Goal: Transaction & Acquisition: Subscribe to service/newsletter

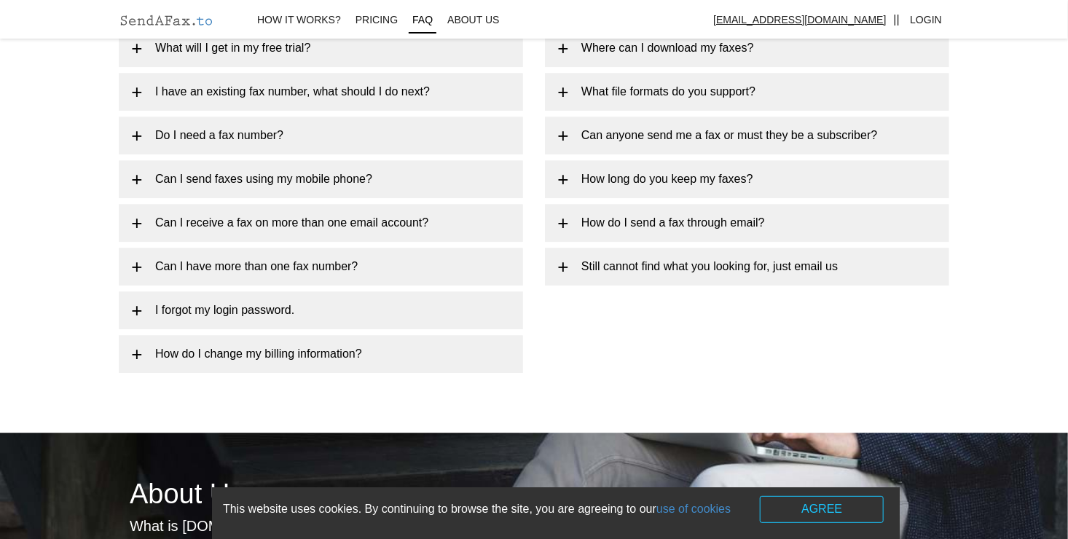
scroll to position [1742, 0]
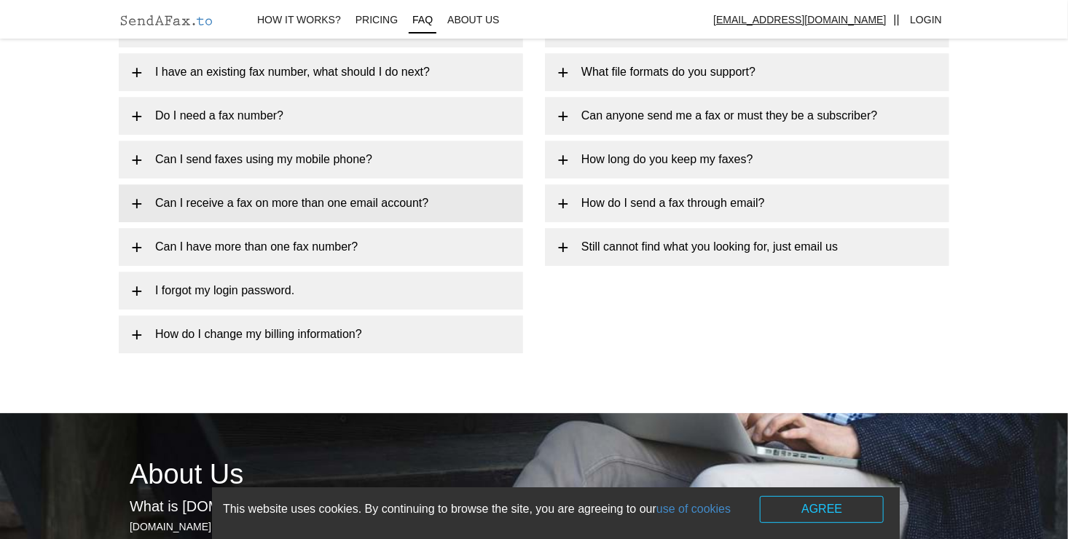
click at [275, 200] on link "Can I receive a fax on more than one email account?" at bounding box center [321, 203] width 404 height 38
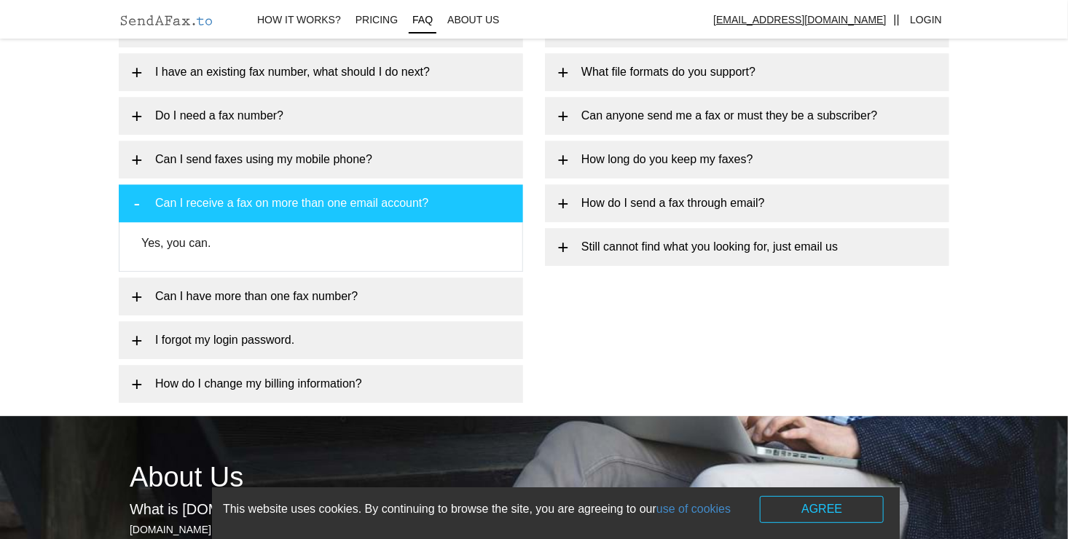
click at [275, 200] on link "Can I receive a fax on more than one email account?" at bounding box center [321, 203] width 404 height 38
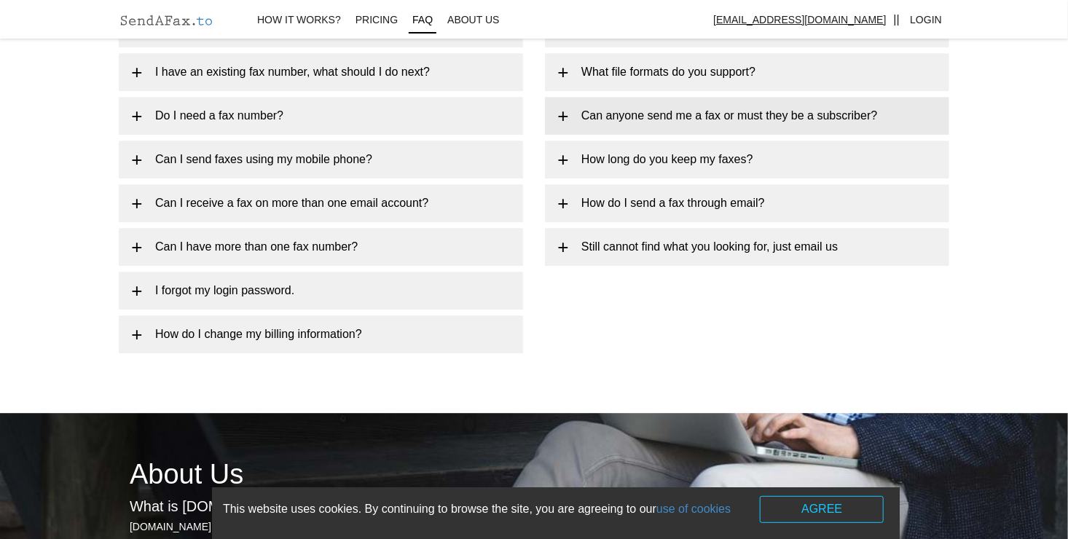
click at [814, 114] on link "Can anyone send me a fax or must they be a subscriber?" at bounding box center [747, 116] width 404 height 38
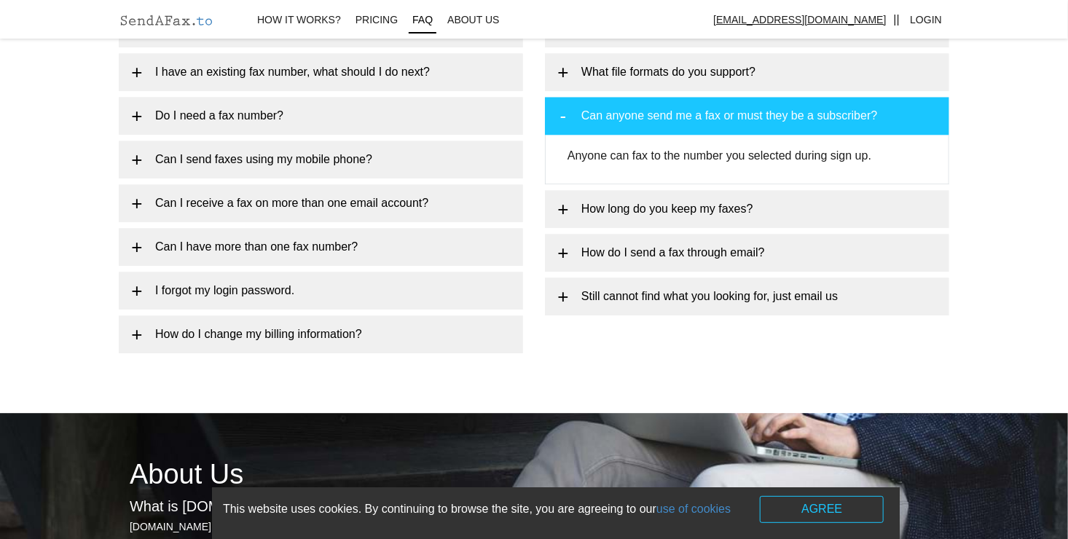
click at [814, 114] on link "Can anyone send me a fax or must they be a subscriber?" at bounding box center [747, 116] width 404 height 38
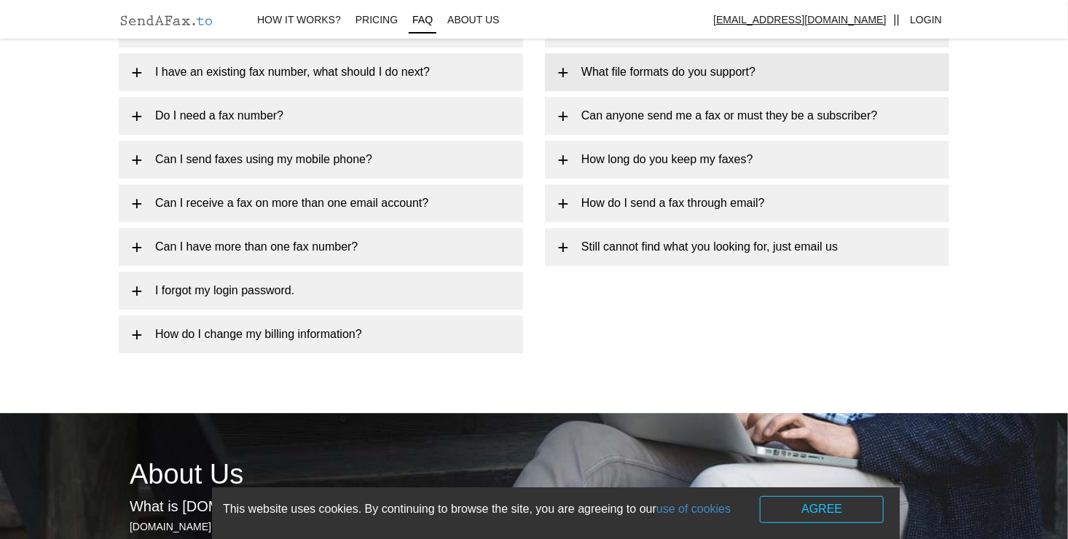
click at [750, 63] on link "What file formats do you support?" at bounding box center [747, 72] width 404 height 38
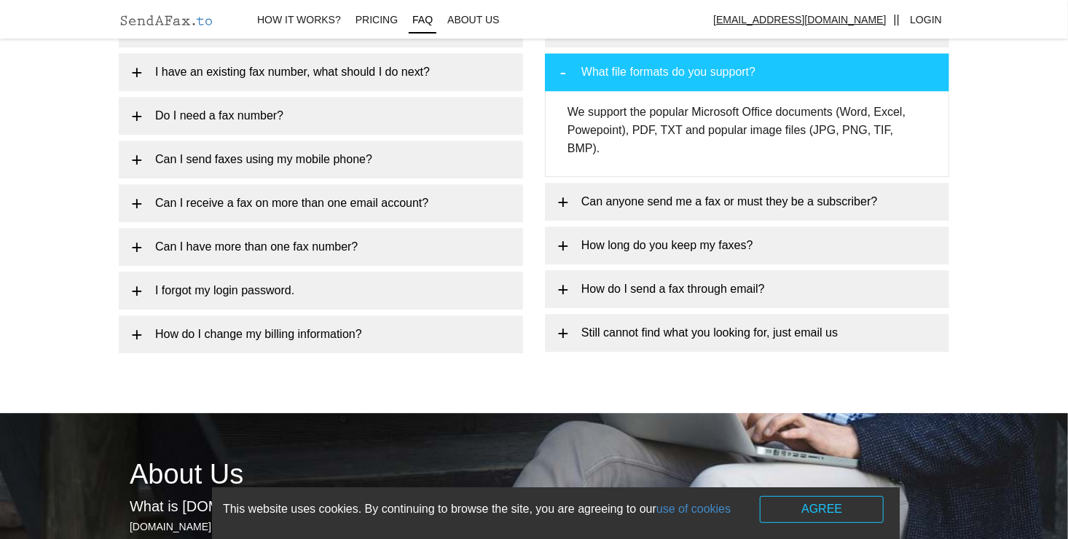
click at [750, 63] on link "What file formats do you support?" at bounding box center [747, 72] width 404 height 38
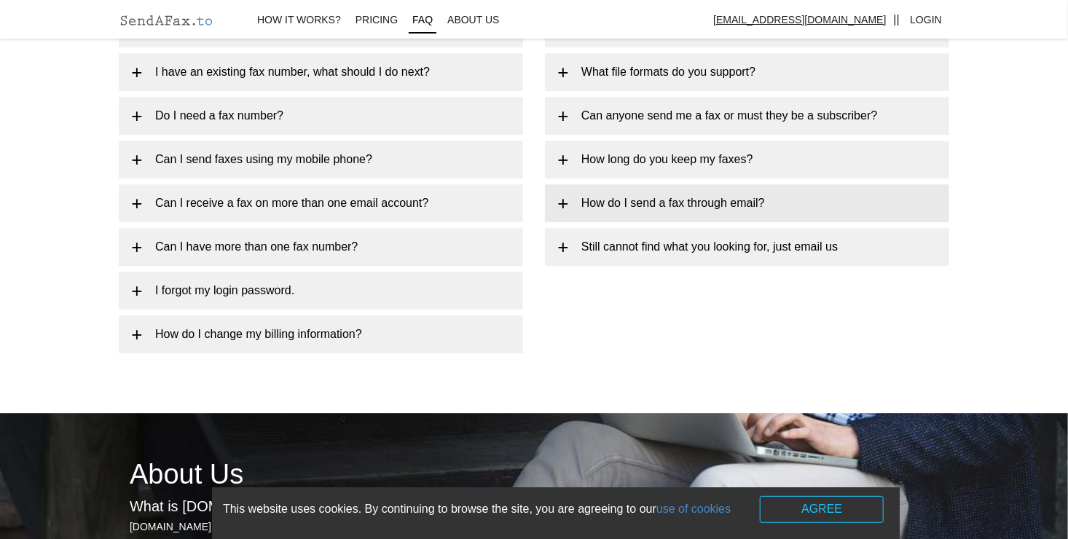
click at [706, 210] on link "How do I send a fax through email?" at bounding box center [747, 203] width 404 height 38
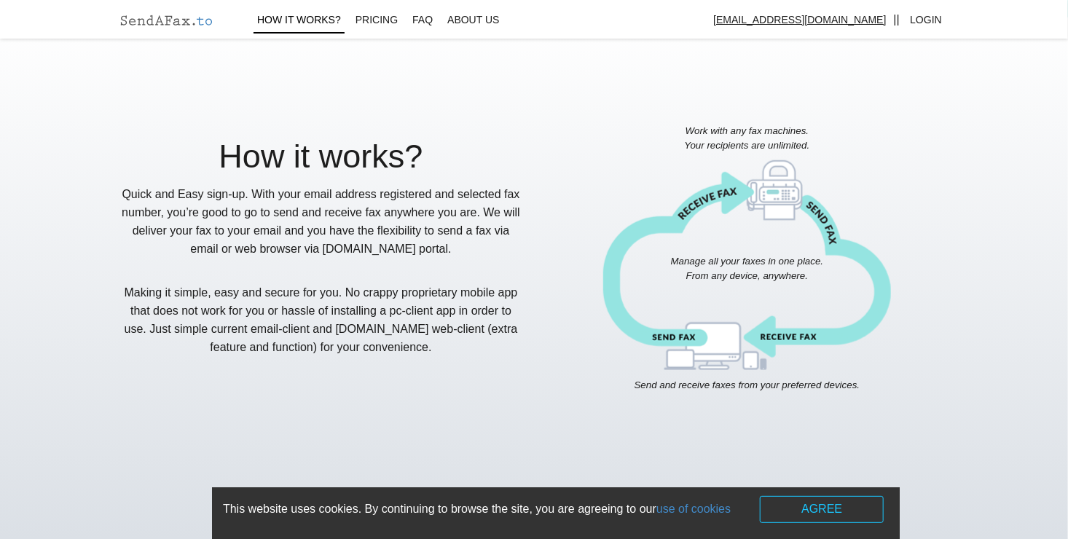
scroll to position [524, 0]
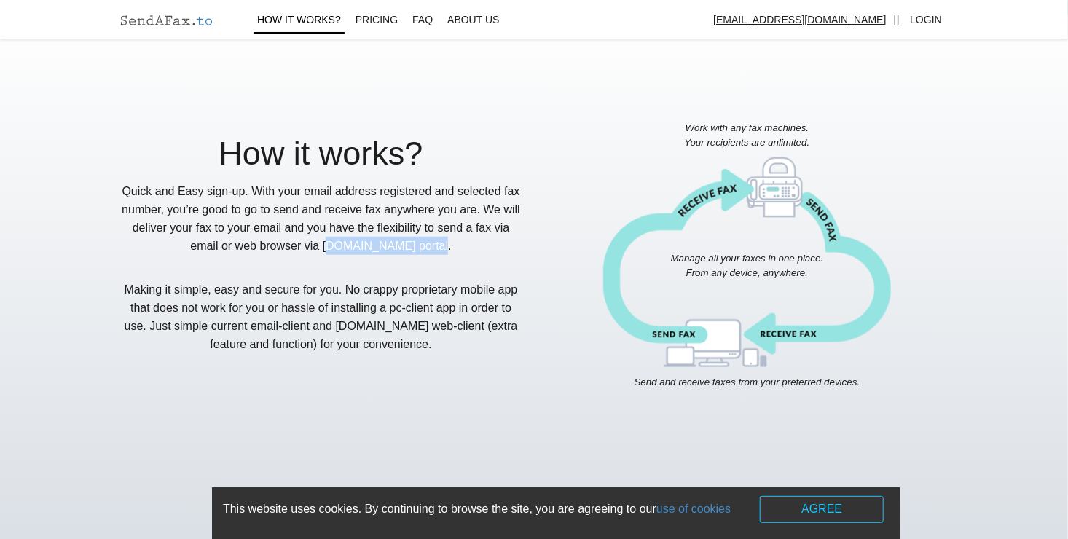
drag, startPoint x: 444, startPoint y: 245, endPoint x: 339, endPoint y: 247, distance: 104.9
click at [339, 247] on p "Quick and Easy sign-up. With your email address registered and selected fax num…" at bounding box center [321, 218] width 404 height 73
copy p "SendAFax.to portal."
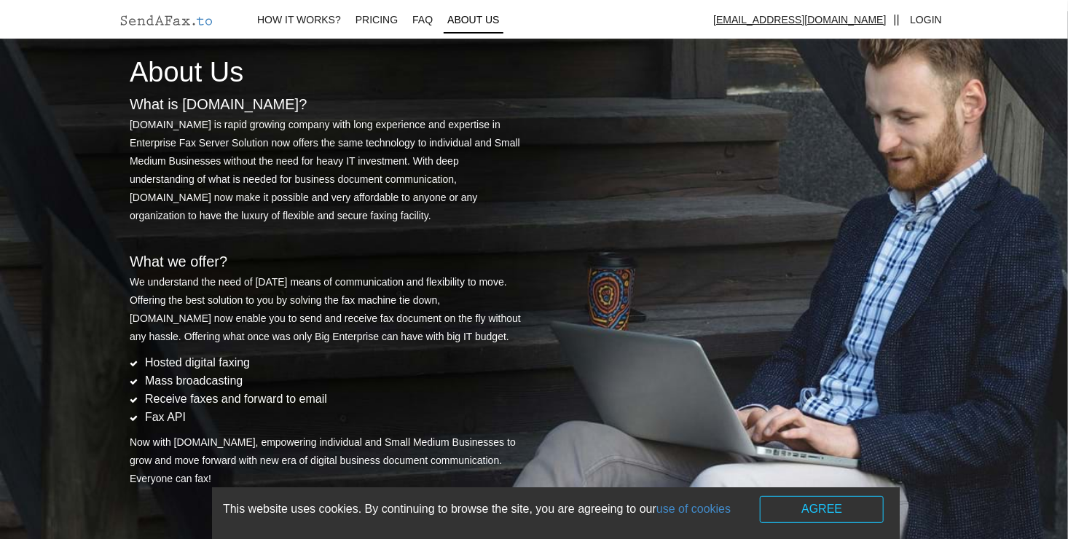
scroll to position [2340, 0]
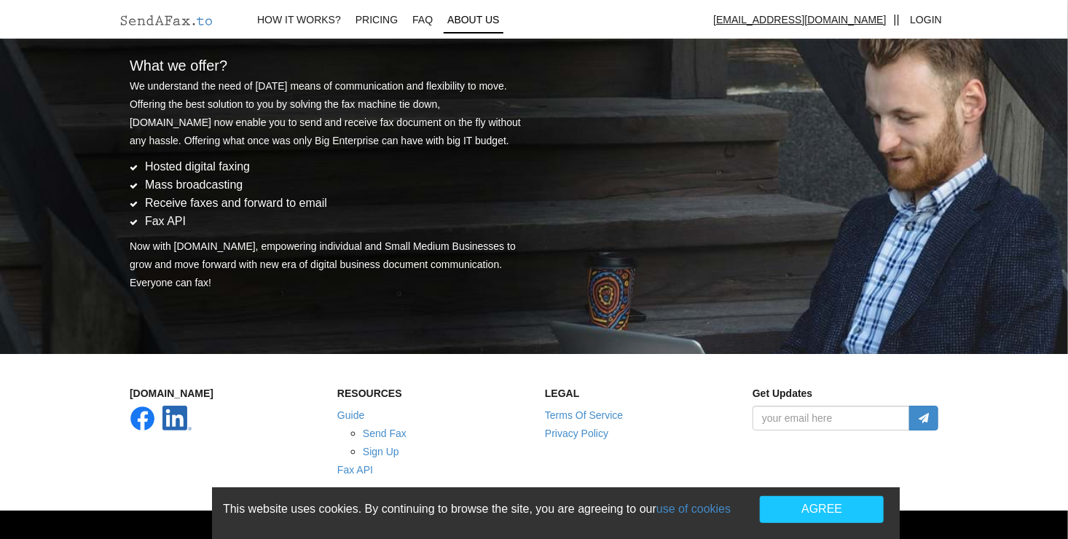
click at [849, 516] on button "AGREE" at bounding box center [822, 509] width 124 height 27
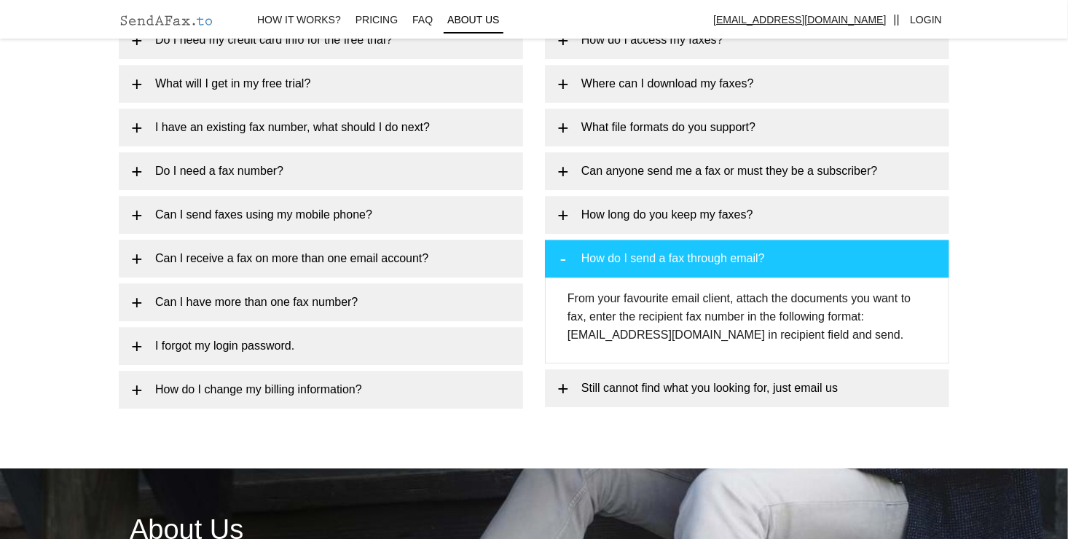
scroll to position [1680, 0]
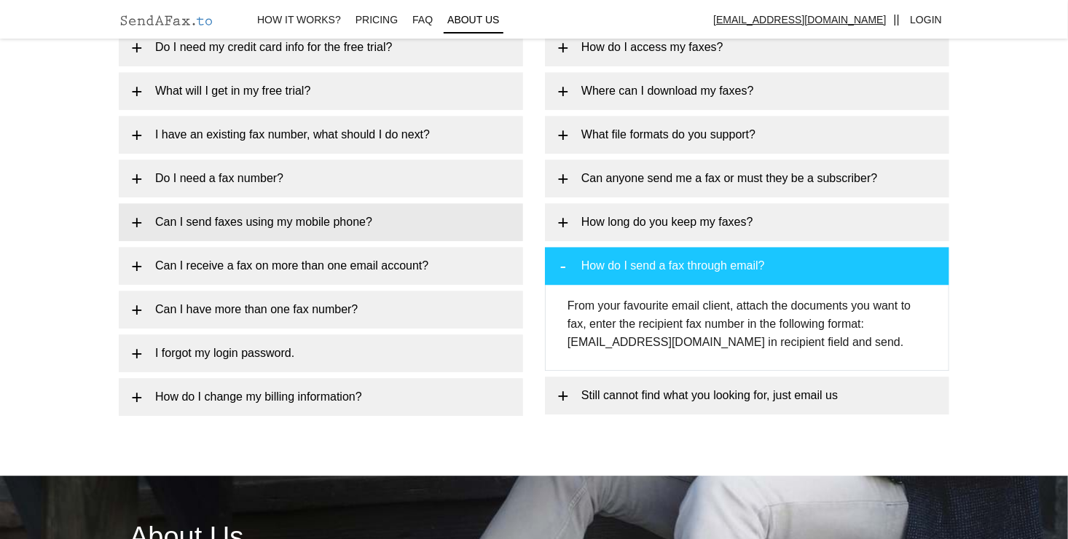
click at [376, 229] on link "Can I send faxes using my mobile phone?" at bounding box center [321, 222] width 404 height 38
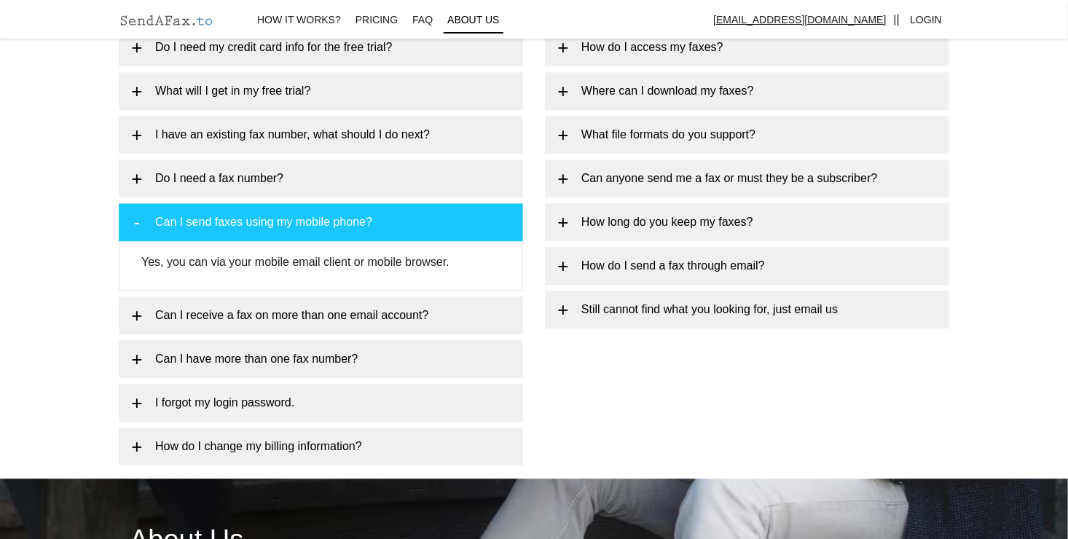
click at [376, 229] on link "Can I send faxes using my mobile phone?" at bounding box center [321, 222] width 404 height 38
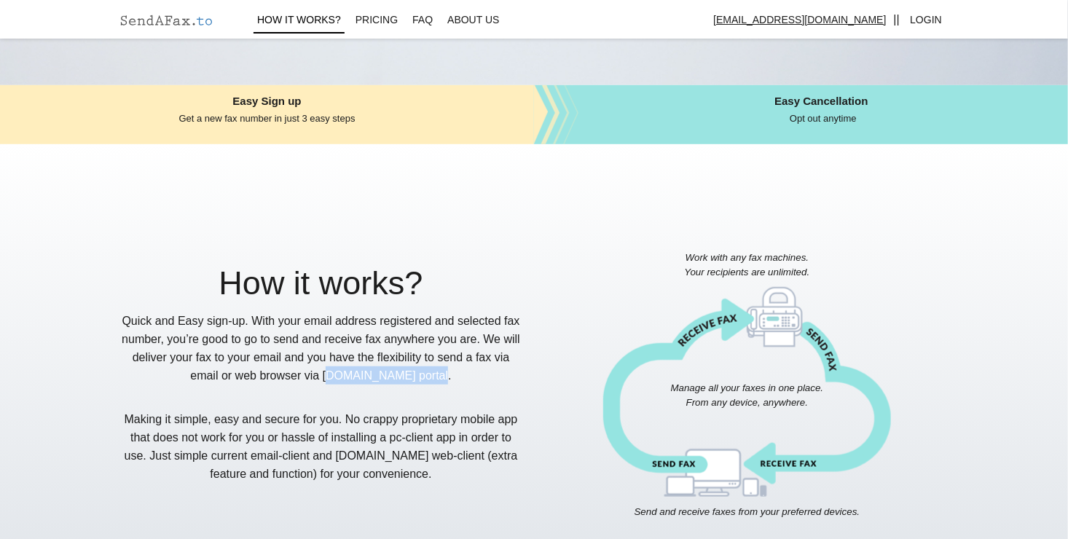
scroll to position [408, 0]
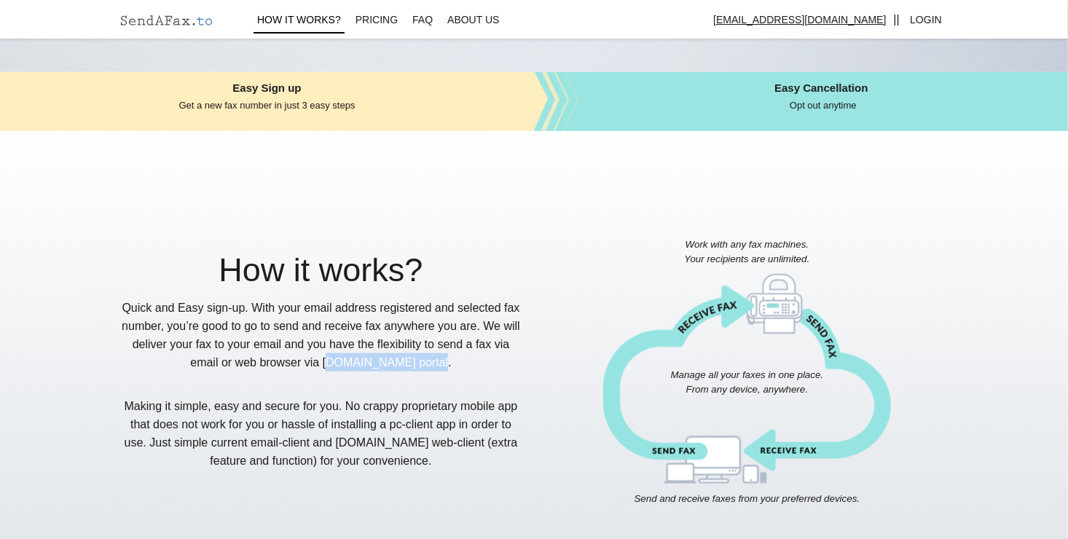
click at [401, 369] on p "Quick and Easy sign-up. With your email address registered and selected fax num…" at bounding box center [321, 335] width 404 height 73
drag, startPoint x: 436, startPoint y: 362, endPoint x: 337, endPoint y: 363, distance: 99.1
click at [337, 363] on p "Quick and Easy sign-up. With your email address registered and selected fax num…" at bounding box center [321, 335] width 404 height 73
copy p "SendAFax.to portal"
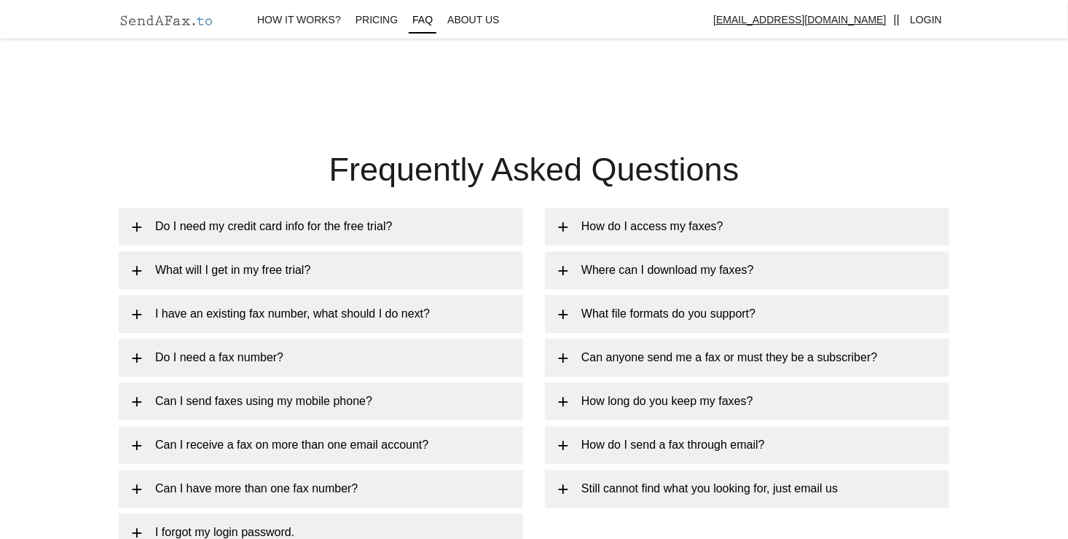
scroll to position [1530, 0]
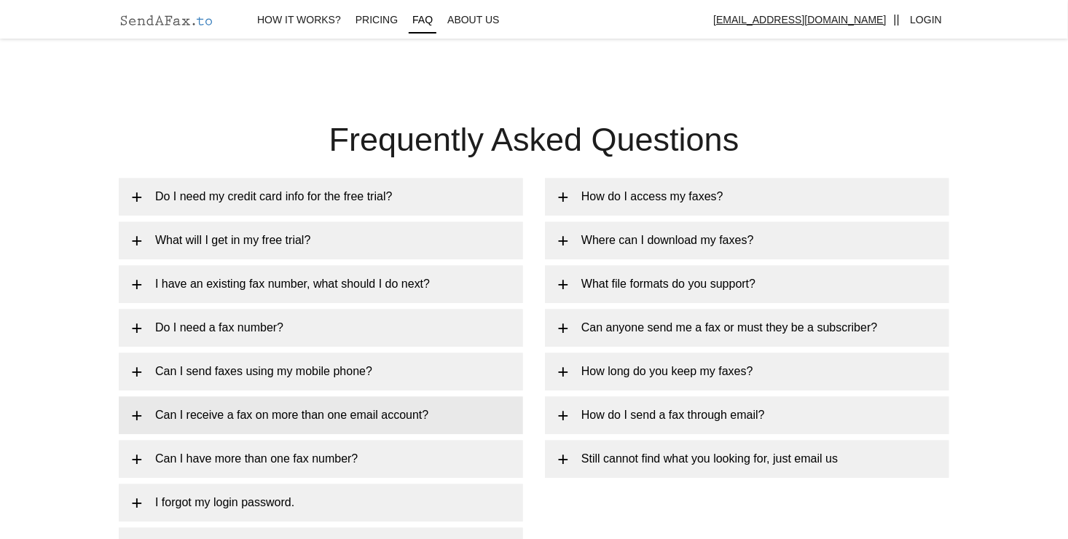
click at [339, 411] on link "Can I receive a fax on more than one email account?" at bounding box center [321, 415] width 404 height 38
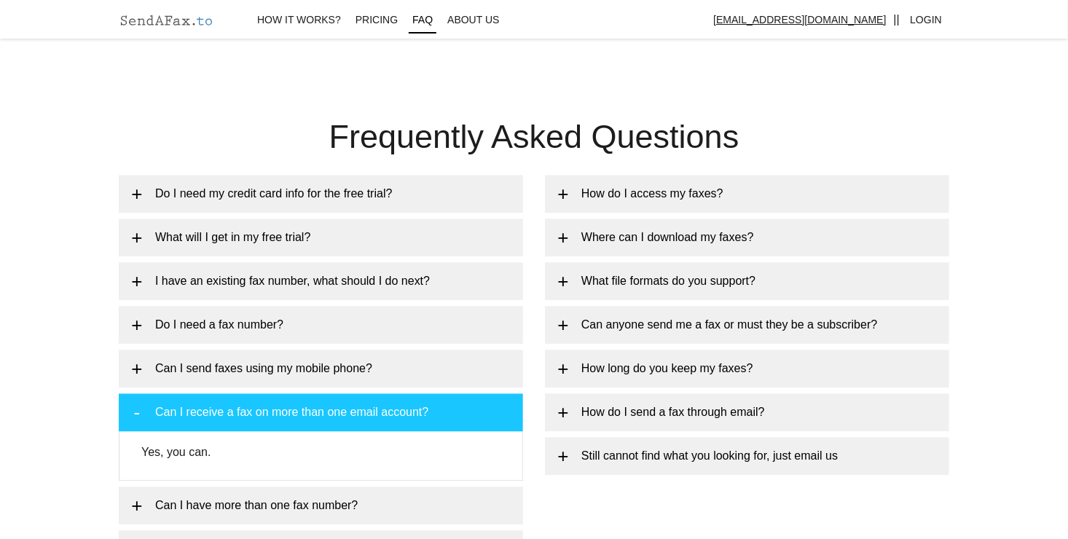
scroll to position [1537, 0]
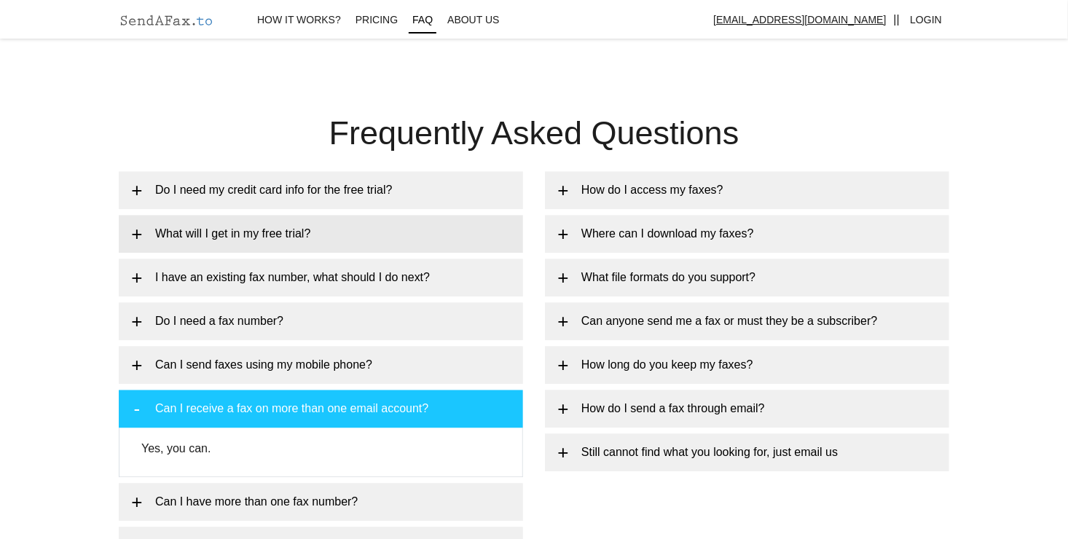
click at [419, 234] on link "What will I get in my free trial?" at bounding box center [321, 234] width 404 height 38
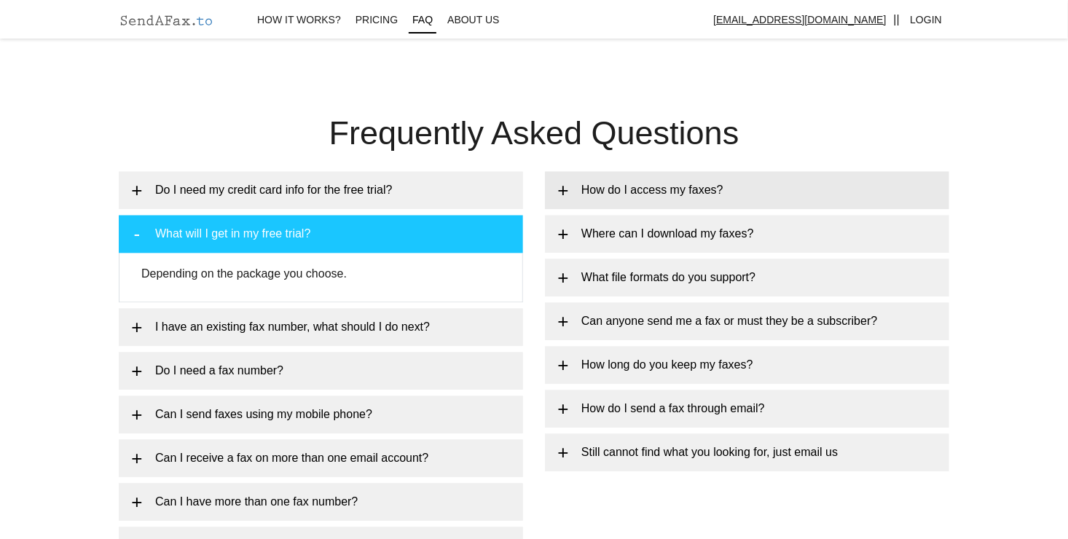
click at [578, 190] on link "How do I access my faxes?" at bounding box center [747, 190] width 404 height 38
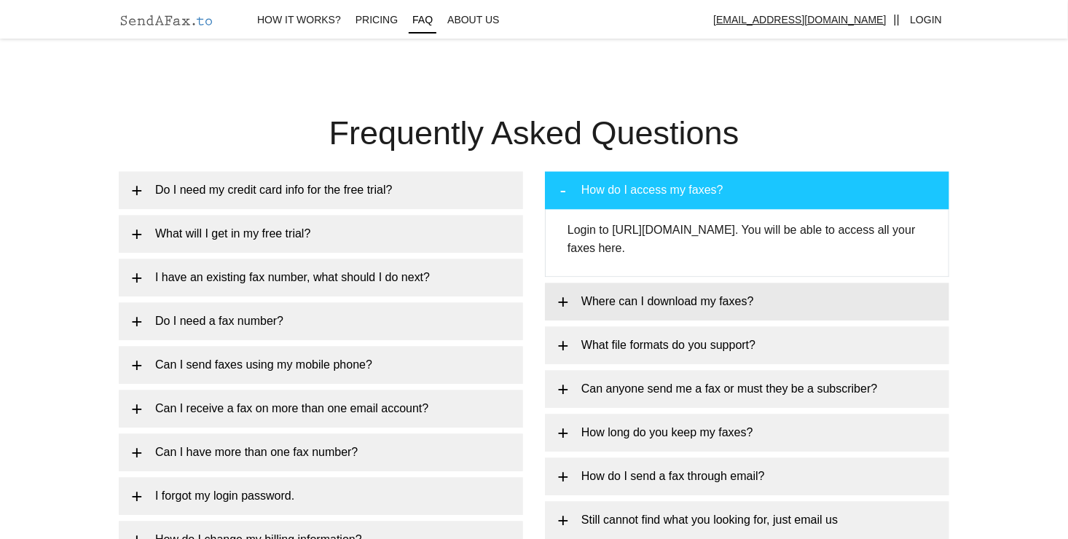
click at [834, 307] on link "Where can I download my faxes?" at bounding box center [747, 302] width 404 height 38
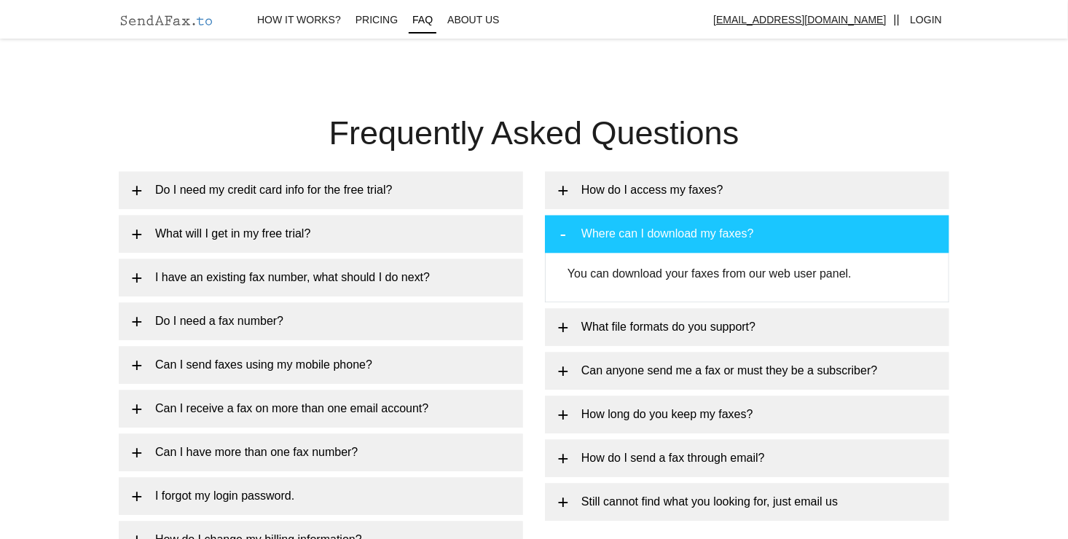
click at [784, 239] on link "Where can I download my faxes?" at bounding box center [747, 234] width 404 height 38
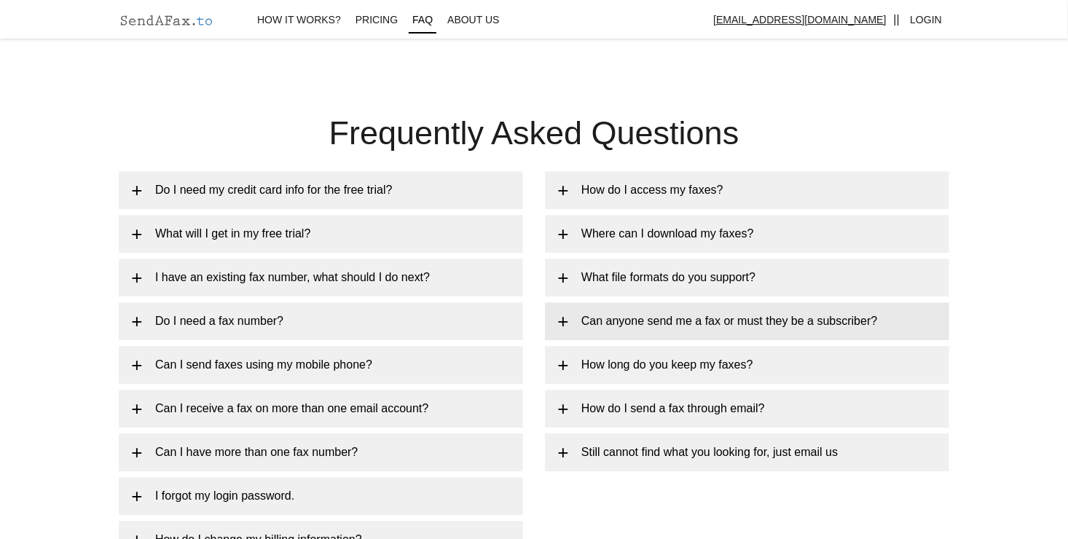
click at [735, 316] on link "Can anyone send me a fax or must they be a subscriber?" at bounding box center [747, 321] width 404 height 38
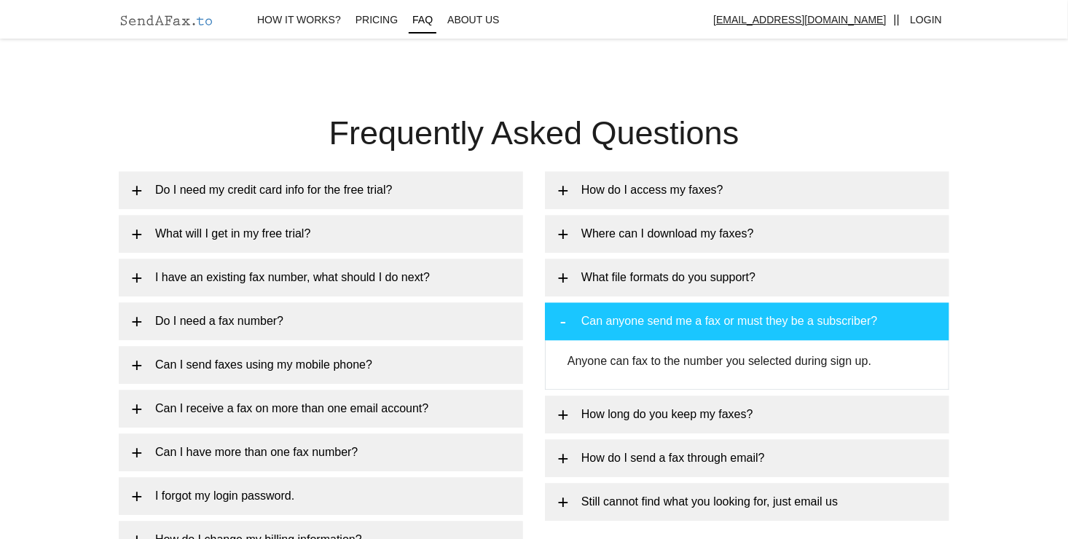
click at [735, 316] on link "Can anyone send me a fax or must they be a subscriber?" at bounding box center [747, 321] width 404 height 38
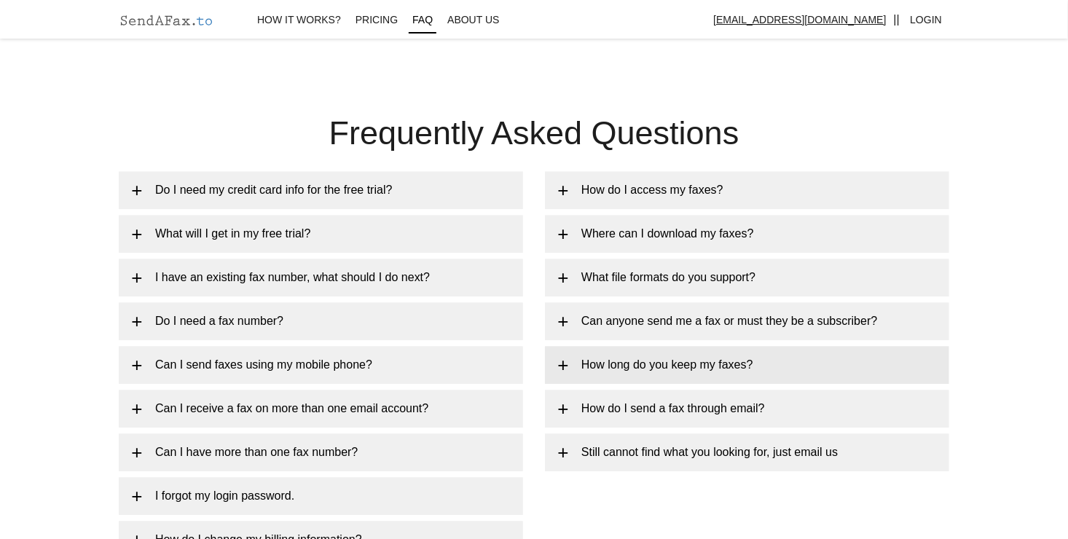
click at [687, 376] on link "How long do you keep my faxes?" at bounding box center [747, 365] width 404 height 38
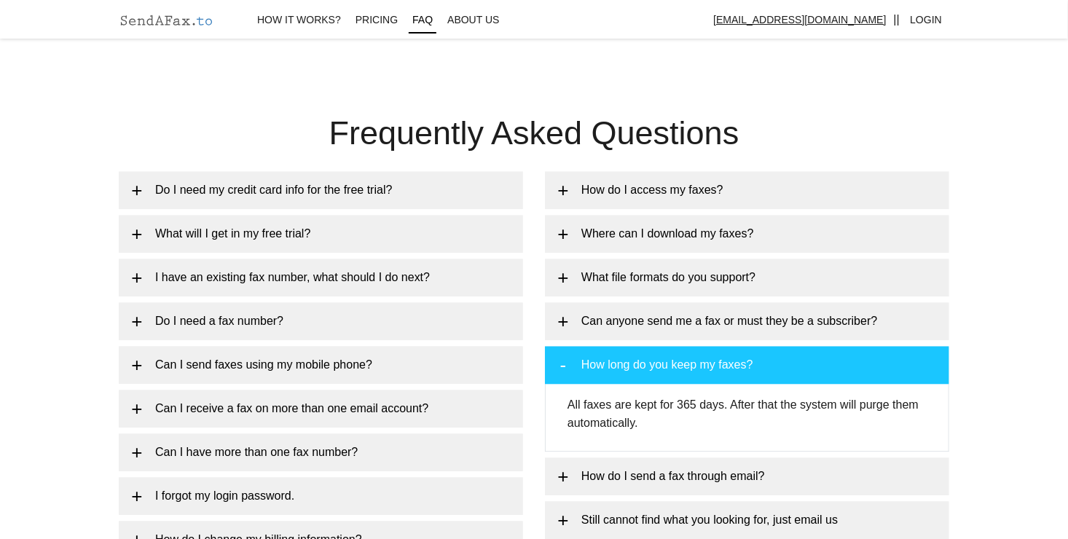
click at [687, 376] on link "How long do you keep my faxes?" at bounding box center [747, 365] width 404 height 38
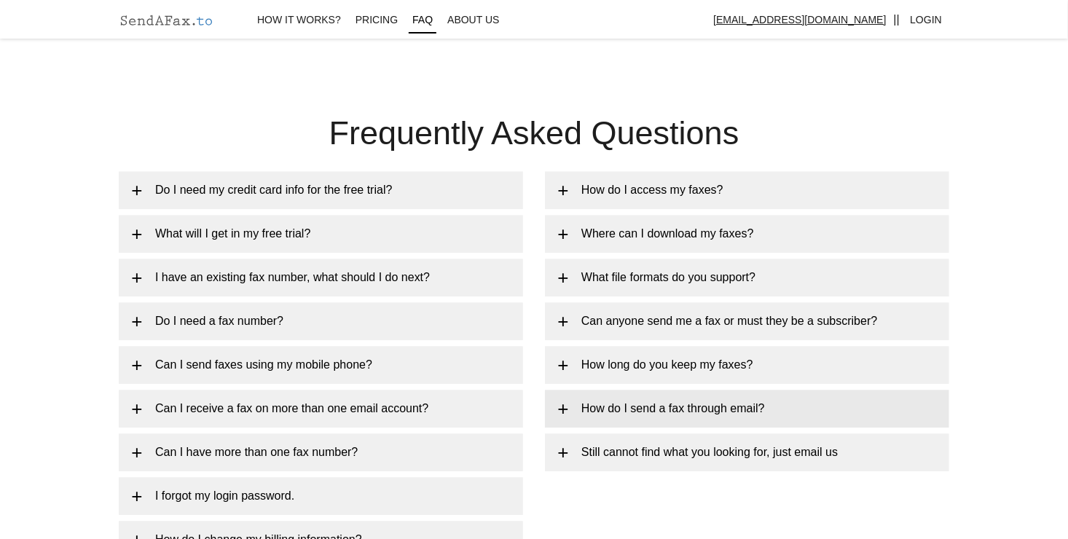
click at [668, 418] on link "How do I send a fax through email?" at bounding box center [747, 409] width 404 height 38
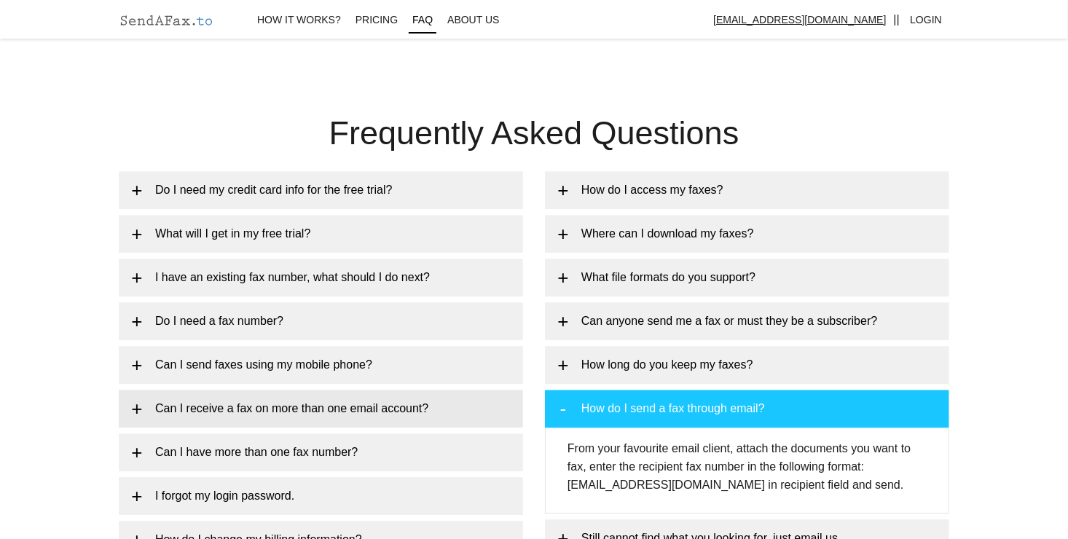
click at [248, 391] on link "Can I receive a fax on more than one email account?" at bounding box center [321, 409] width 404 height 38
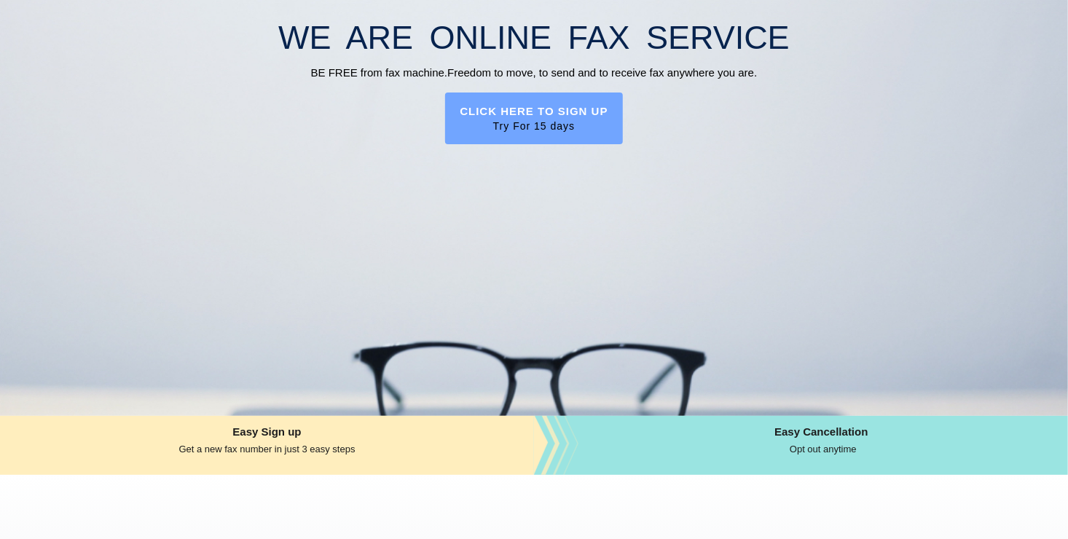
scroll to position [0, 0]
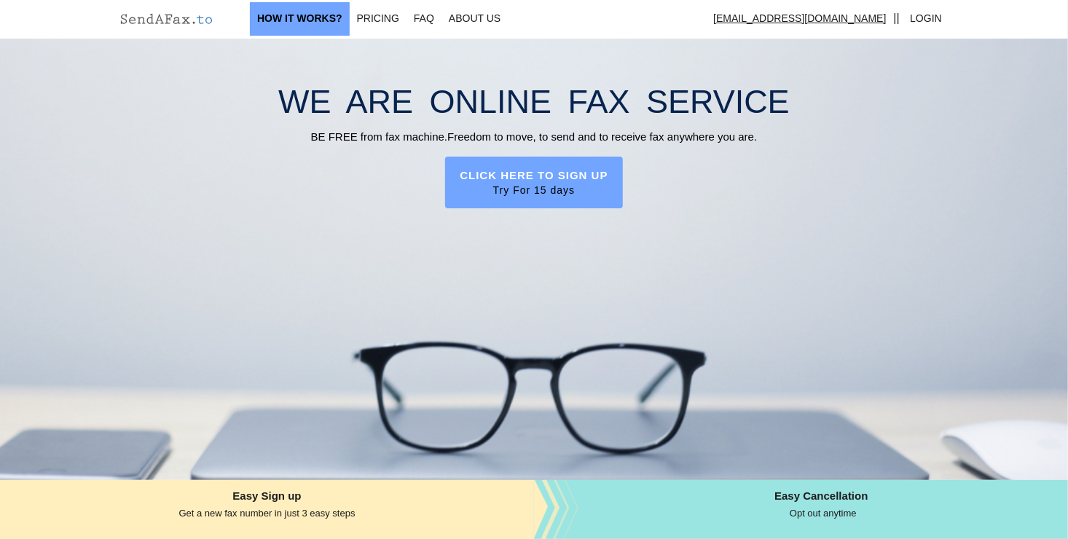
click at [329, 18] on link "How It works?" at bounding box center [300, 19] width 100 height 34
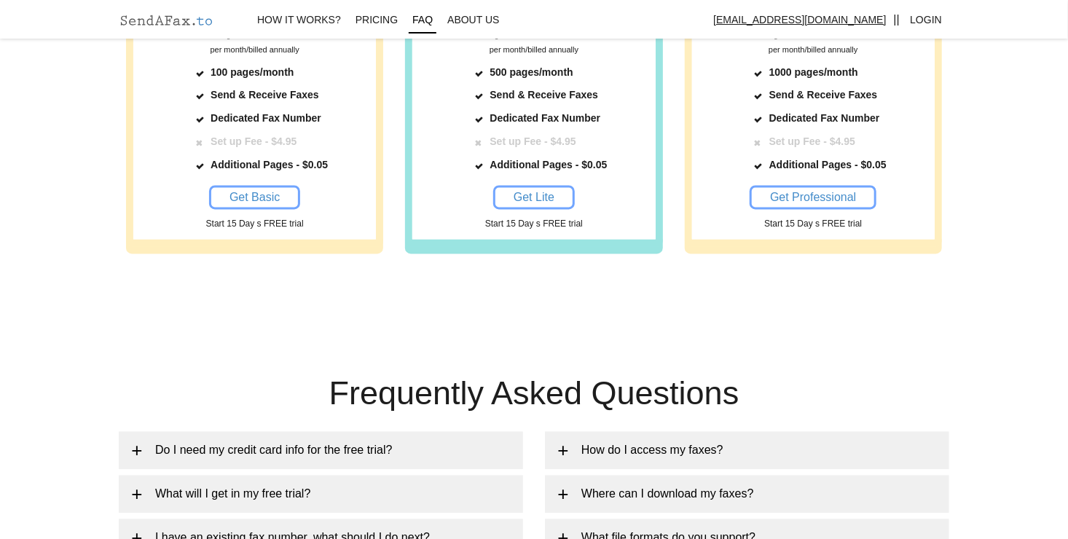
scroll to position [1498, 0]
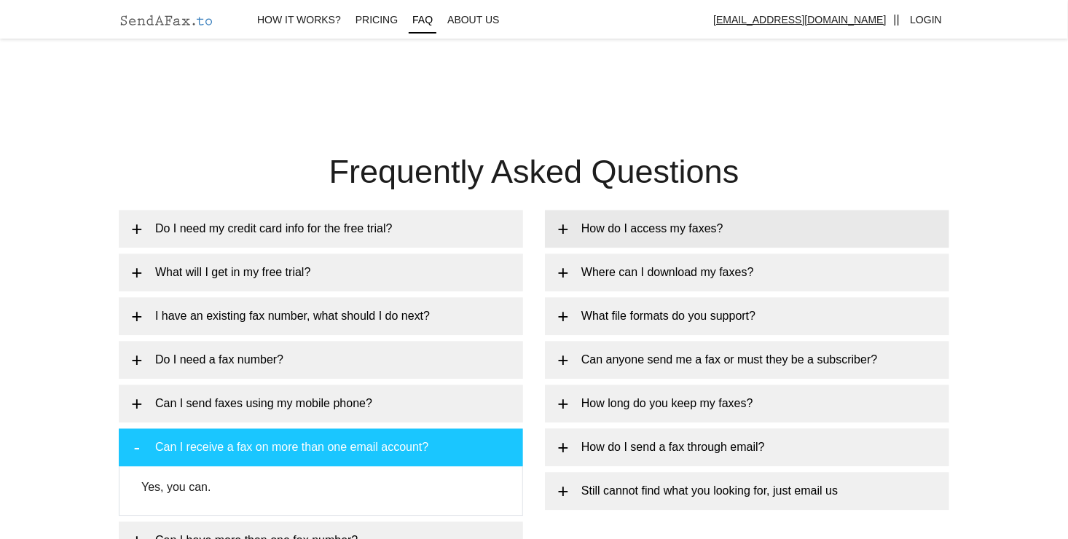
click at [689, 225] on link "How do I access my faxes?" at bounding box center [747, 229] width 404 height 38
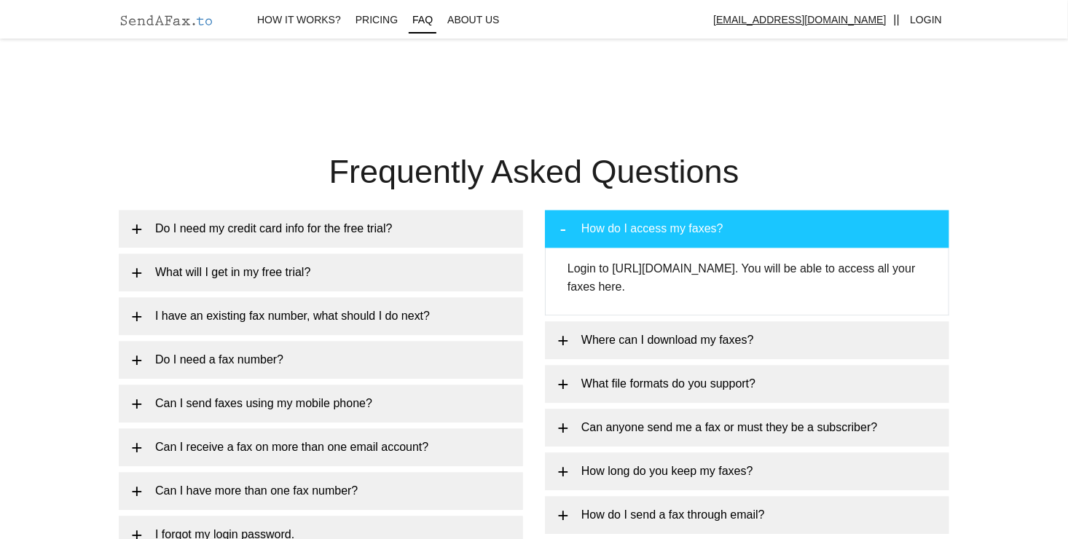
click at [689, 225] on link "How do I access my faxes?" at bounding box center [747, 229] width 404 height 38
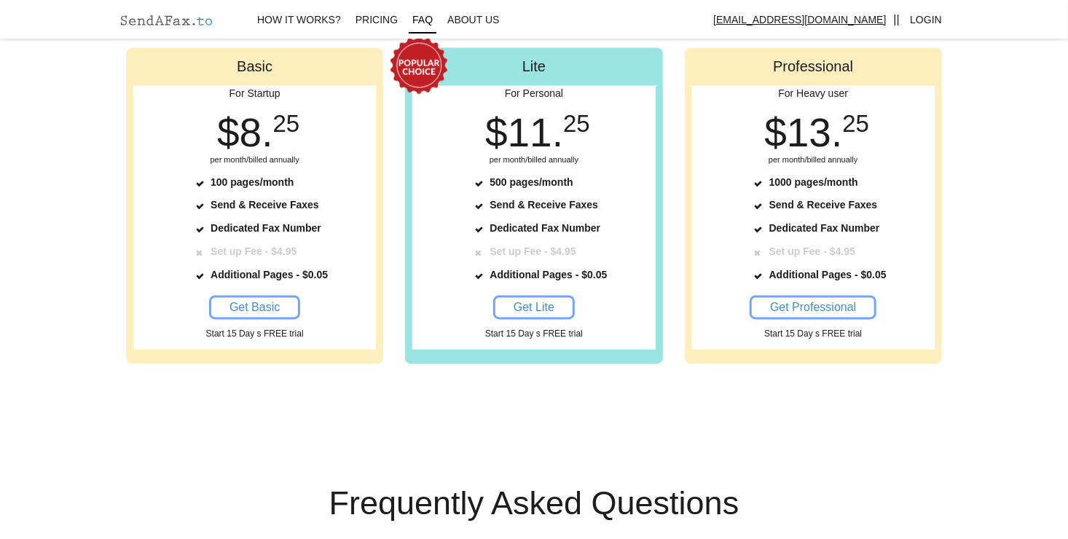
scroll to position [0, 0]
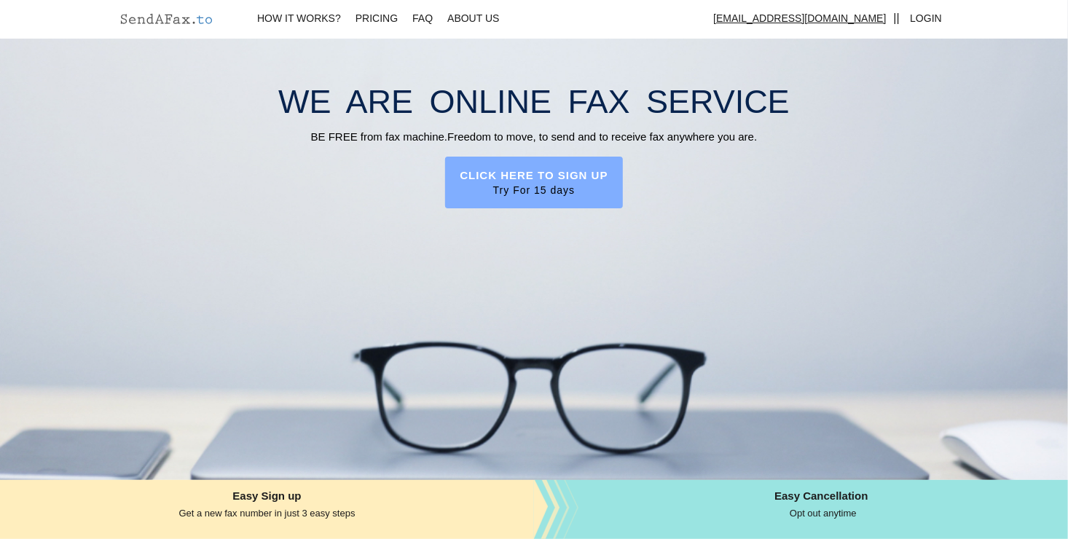
click at [522, 176] on label "CLICK HERE TO SIGN UP" at bounding box center [534, 175] width 148 height 15
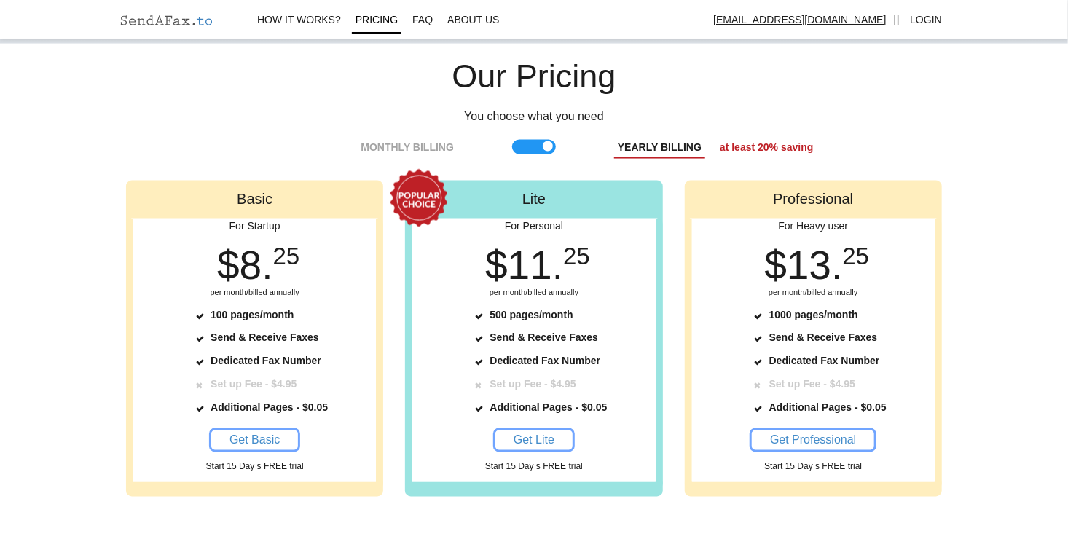
scroll to position [1043, 0]
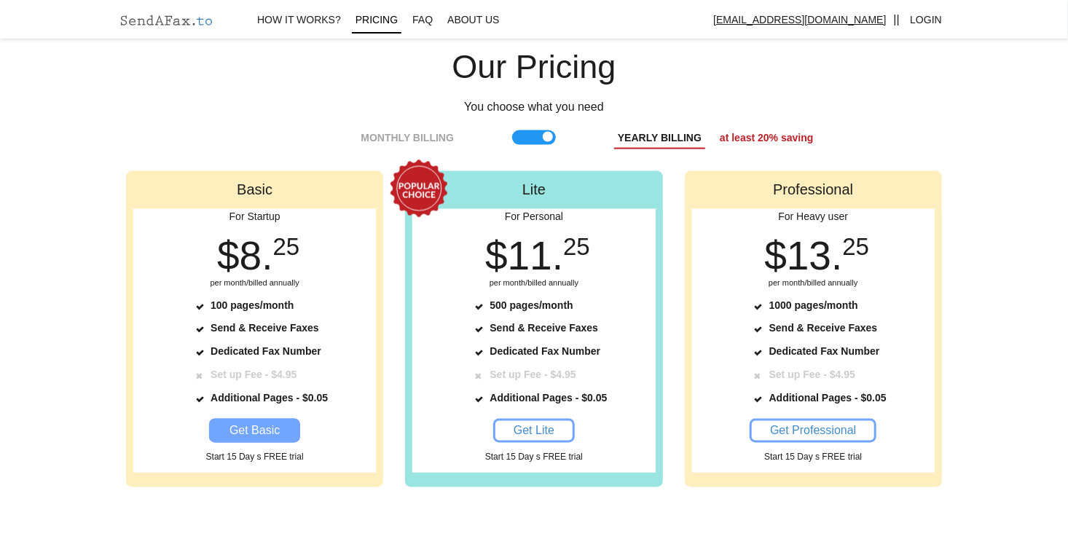
click at [259, 433] on span "Get Basic" at bounding box center [254, 431] width 50 height 12
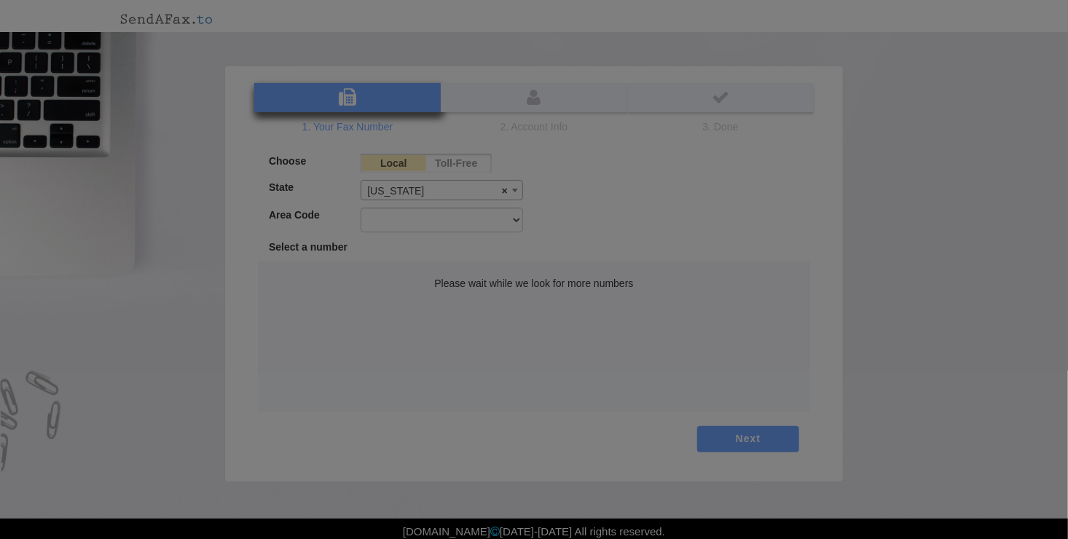
select select "BC"
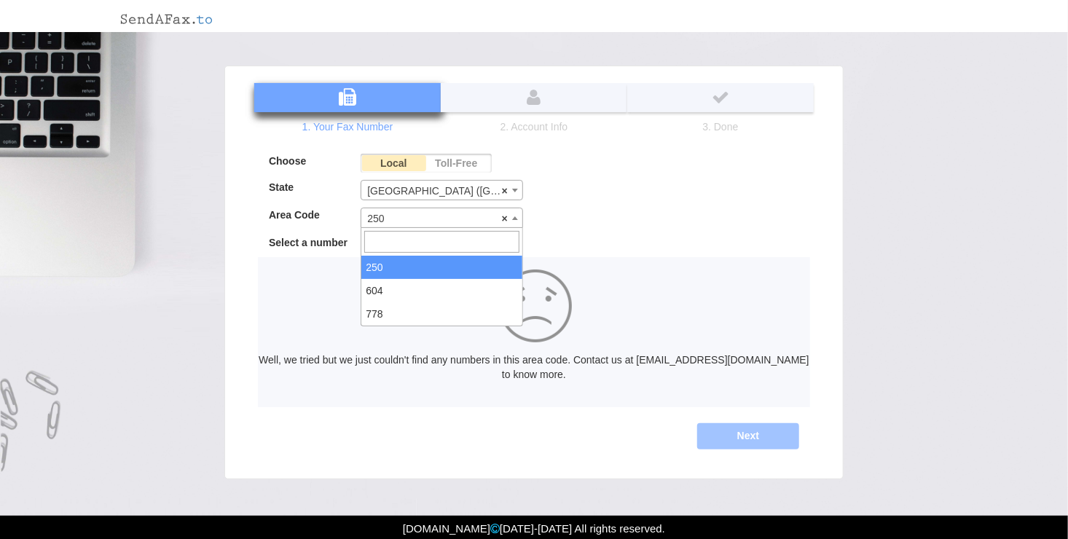
click at [415, 220] on span "× 250" at bounding box center [441, 218] width 161 height 20
click at [389, 219] on span "× 778" at bounding box center [441, 218] width 161 height 20
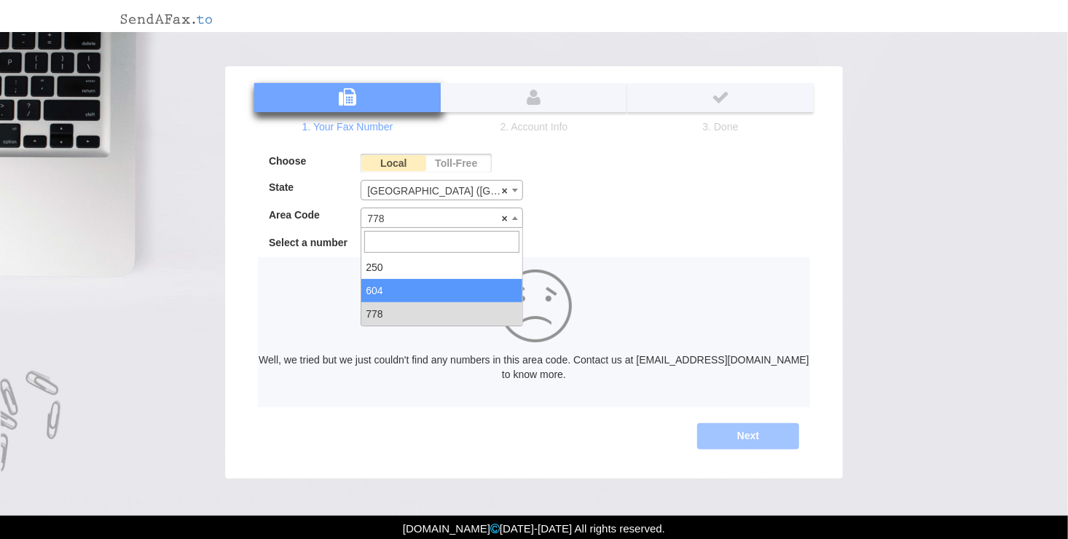
select select "604"
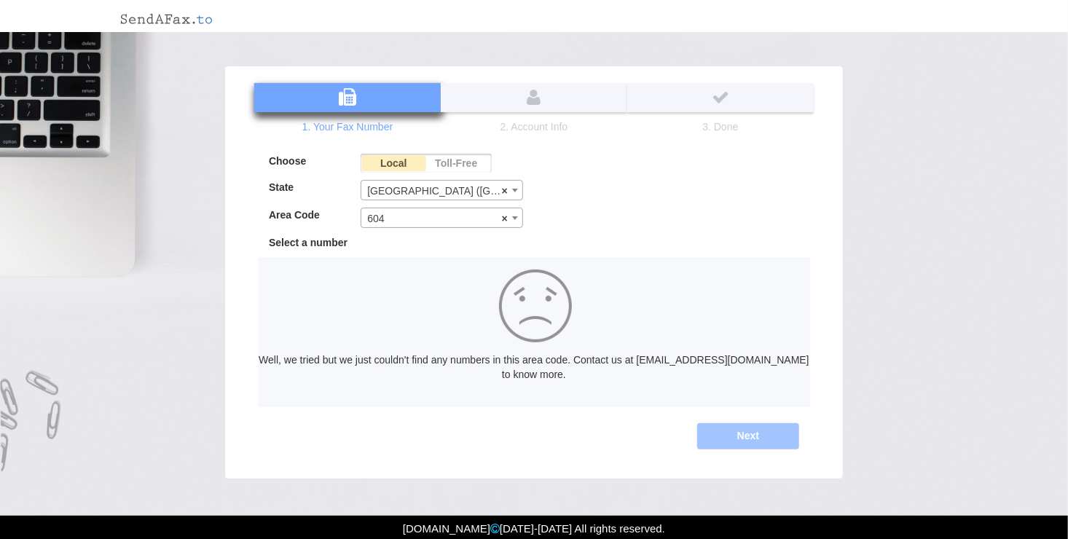
click at [459, 158] on label "Toll-Free" at bounding box center [457, 163] width 64 height 19
click at [0, 0] on input "Toll-Free" at bounding box center [0, 0] width 0 height 0
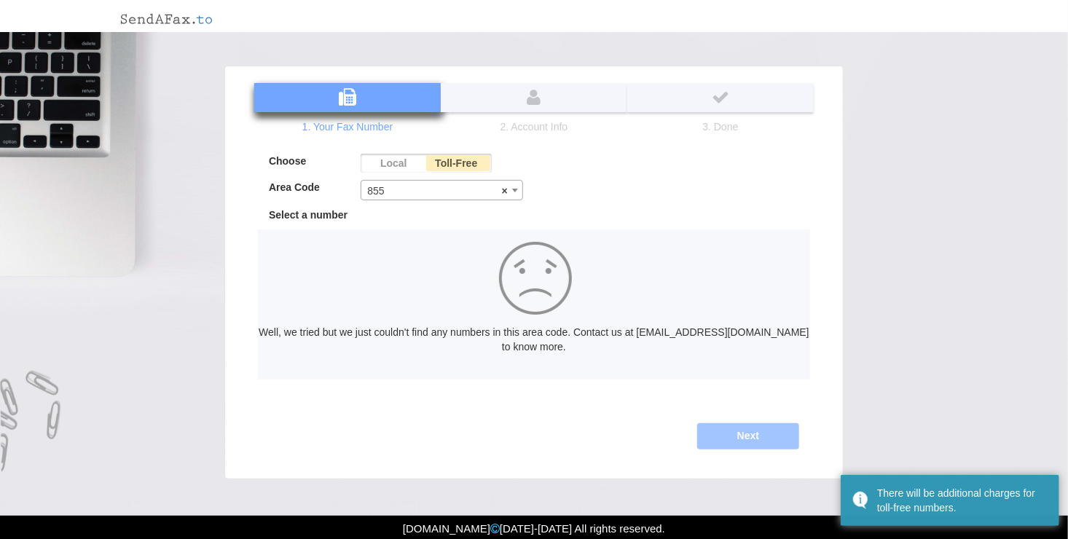
click at [397, 192] on span "× 855" at bounding box center [441, 191] width 161 height 20
click at [378, 186] on span "× 877" at bounding box center [441, 191] width 161 height 20
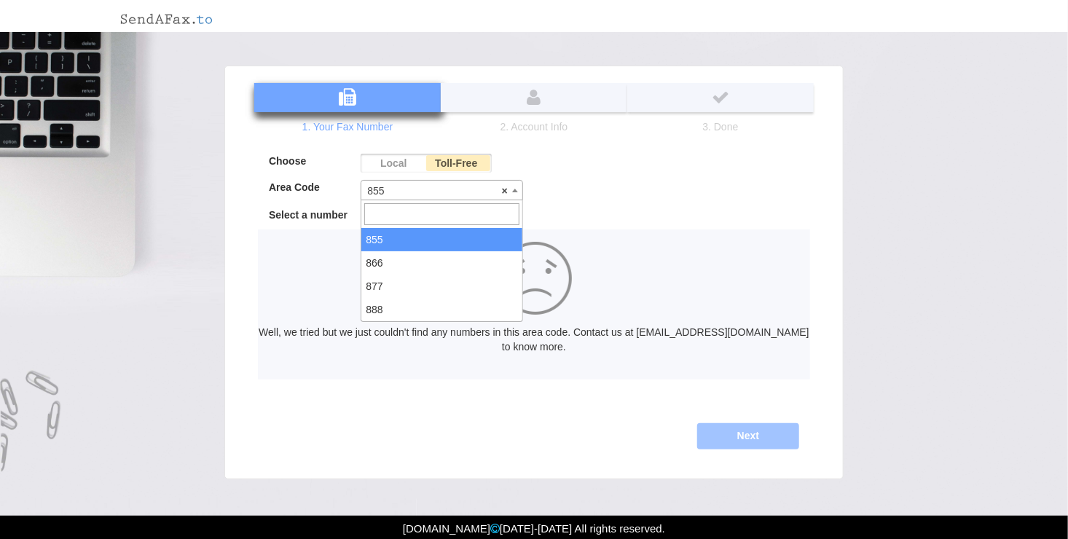
click at [382, 189] on span "× 855" at bounding box center [441, 191] width 161 height 20
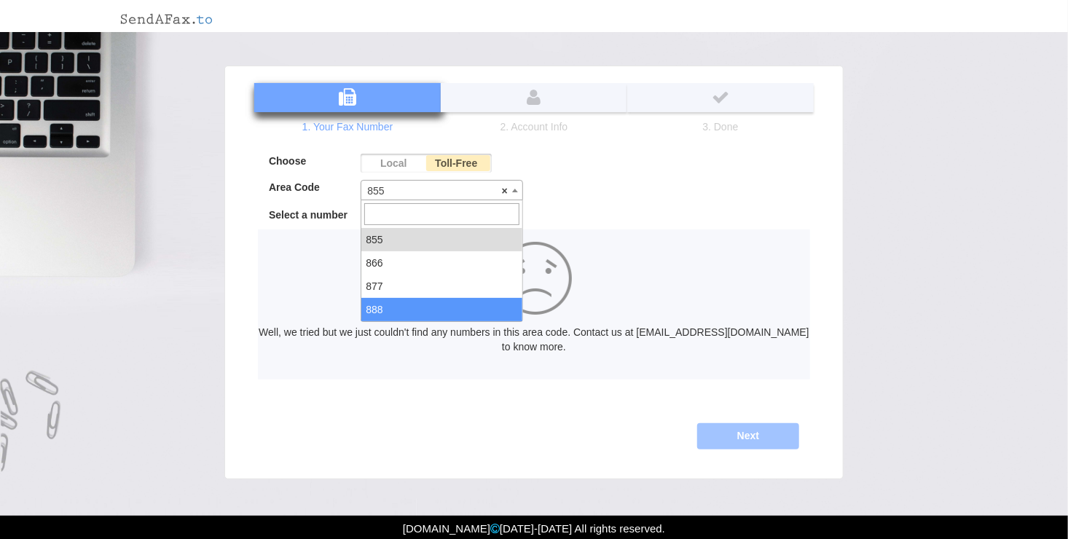
select select "888"
